Goal: Task Accomplishment & Management: Manage account settings

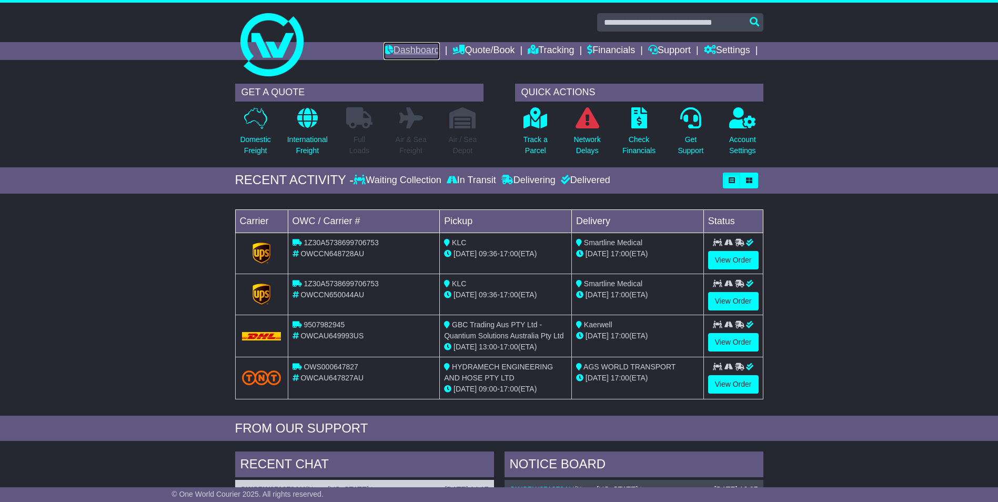
click at [402, 44] on link "Dashboard" at bounding box center [411, 51] width 56 height 18
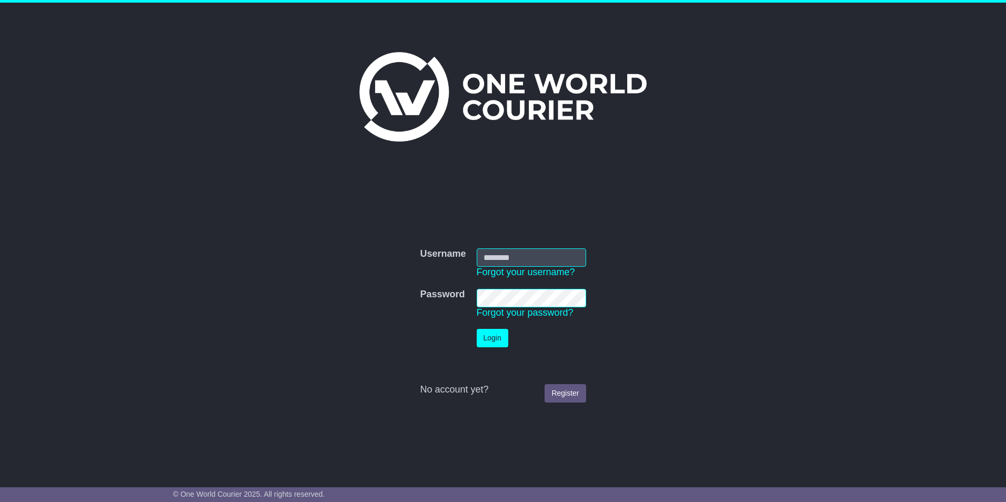
type input "**********"
click at [499, 330] on button "Login" at bounding box center [493, 338] width 32 height 18
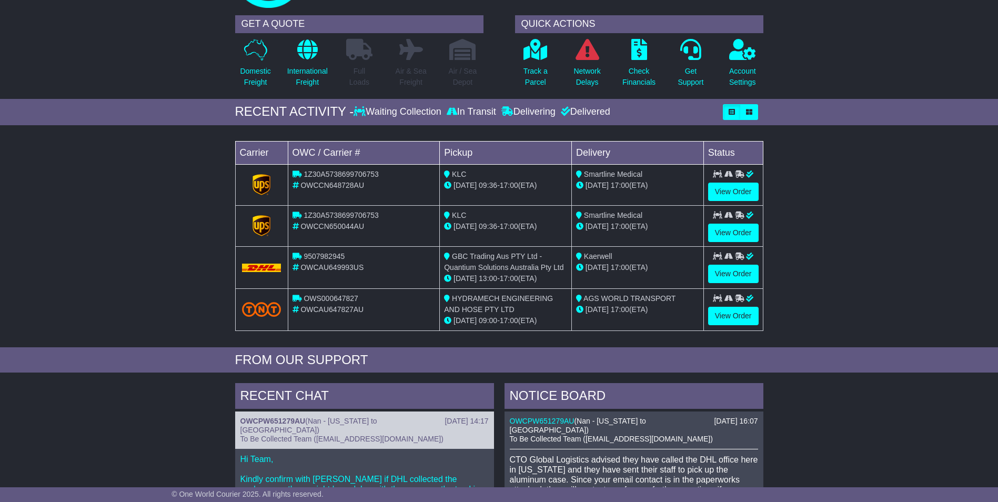
scroll to position [53, 0]
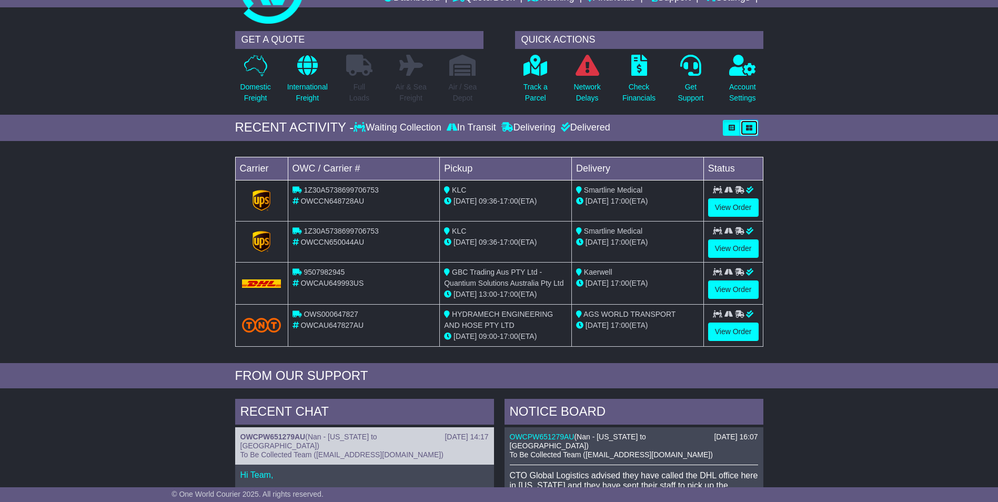
click at [749, 125] on icon "button" at bounding box center [749, 128] width 6 height 6
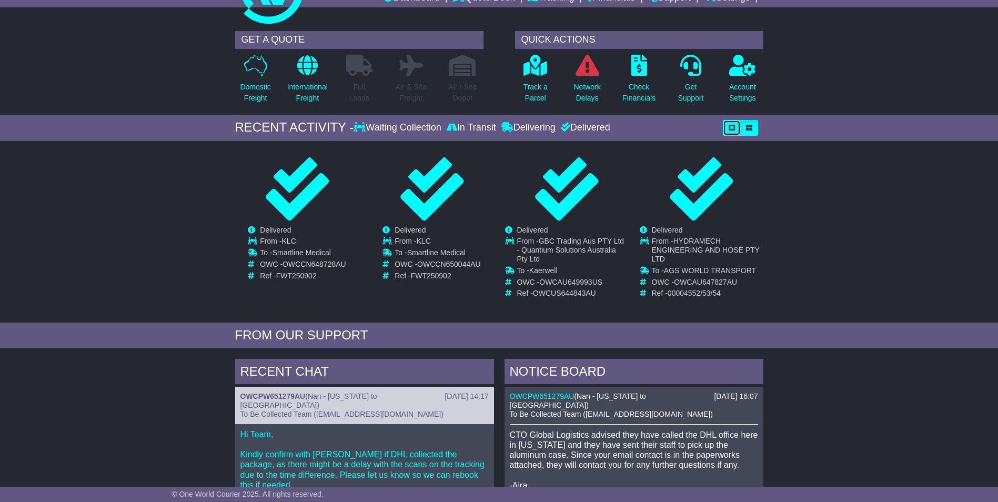
click at [725, 125] on button "button" at bounding box center [732, 128] width 18 height 16
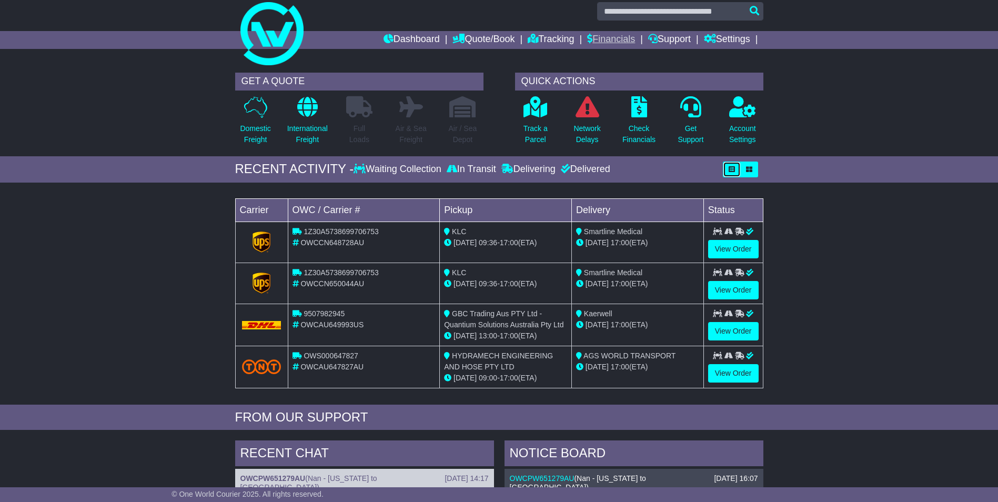
scroll to position [0, 0]
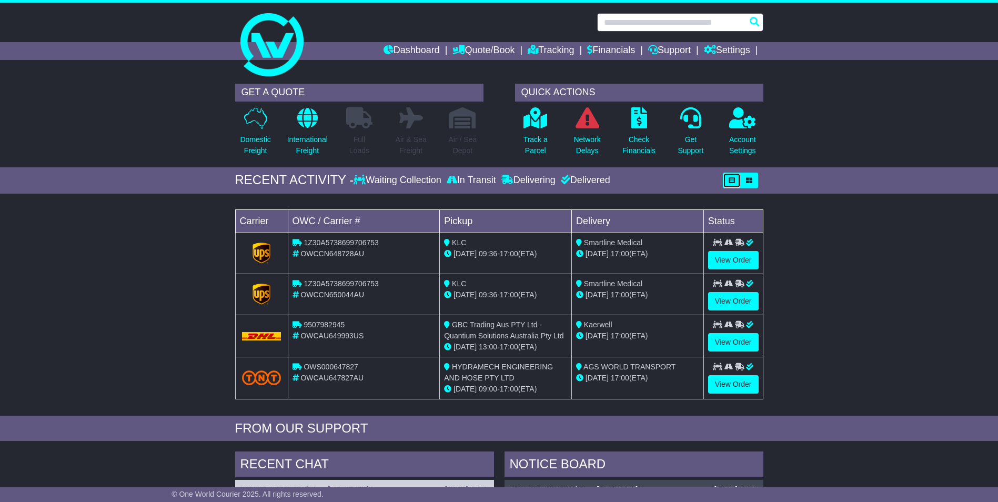
click at [622, 25] on input "text" at bounding box center [680, 22] width 166 height 18
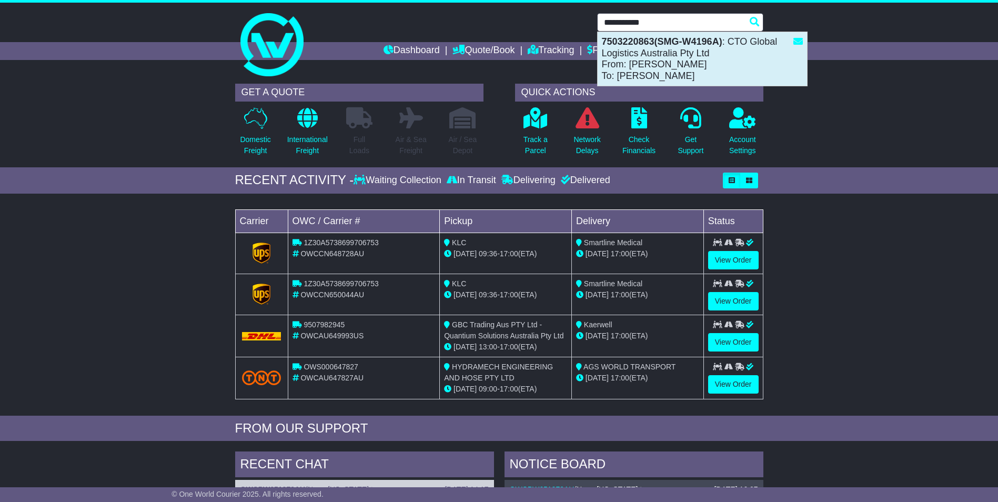
click at [651, 60] on div "7503220863(SMG-W4196A) : CTO Global Logistics Australia Pty Ltd From: [PERSON_N…" at bounding box center [702, 59] width 209 height 54
type input "**********"
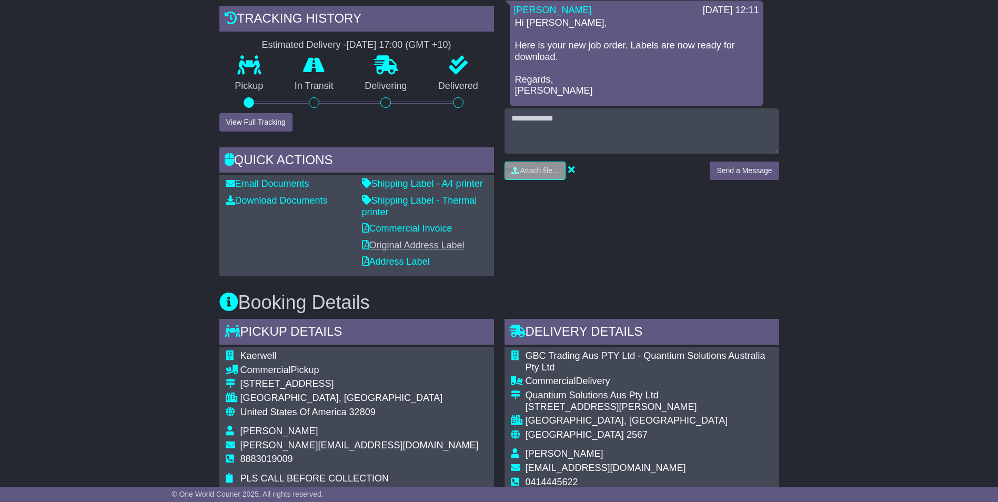
scroll to position [421, 0]
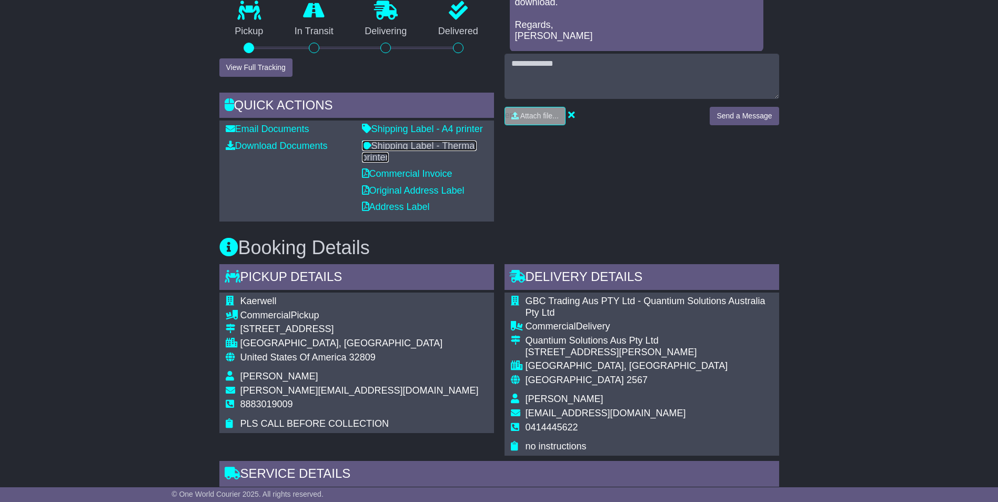
click at [431, 148] on link "Shipping Label - Thermal printer" at bounding box center [419, 151] width 115 height 22
click at [422, 128] on link "Shipping Label - A4 printer" at bounding box center [422, 129] width 121 height 11
